Goal: Task Accomplishment & Management: Complete application form

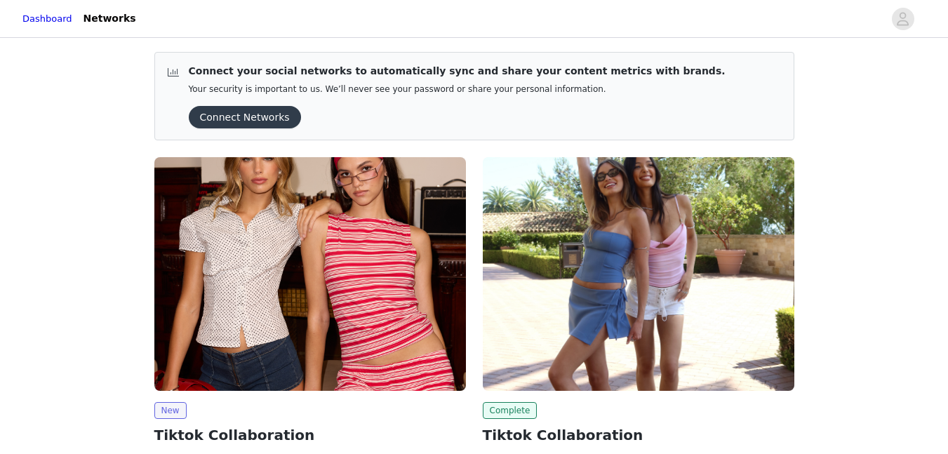
click at [309, 187] on img at bounding box center [310, 274] width 312 height 234
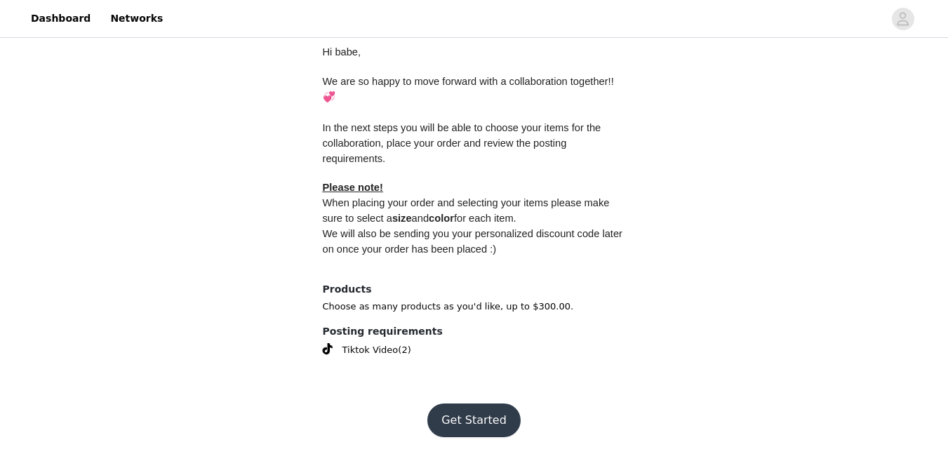
click at [503, 426] on button "Get Started" at bounding box center [473, 420] width 93 height 34
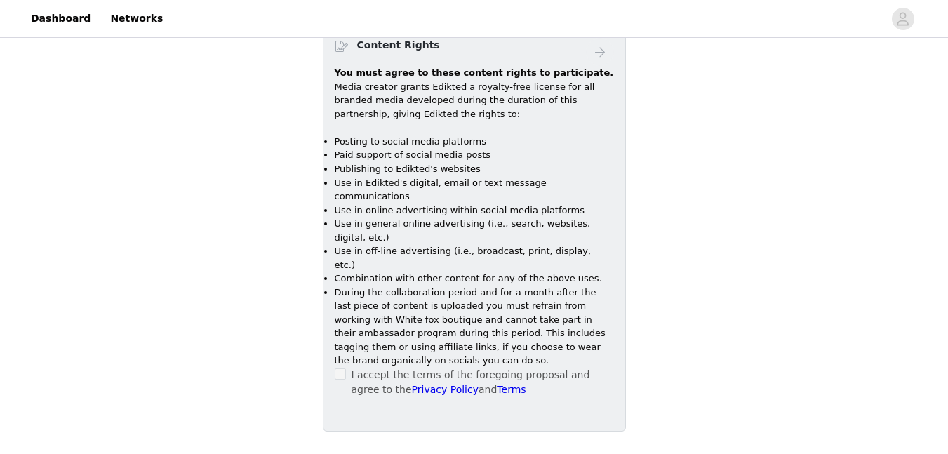
scroll to position [936, 0]
